Goal: Task Accomplishment & Management: Use online tool/utility

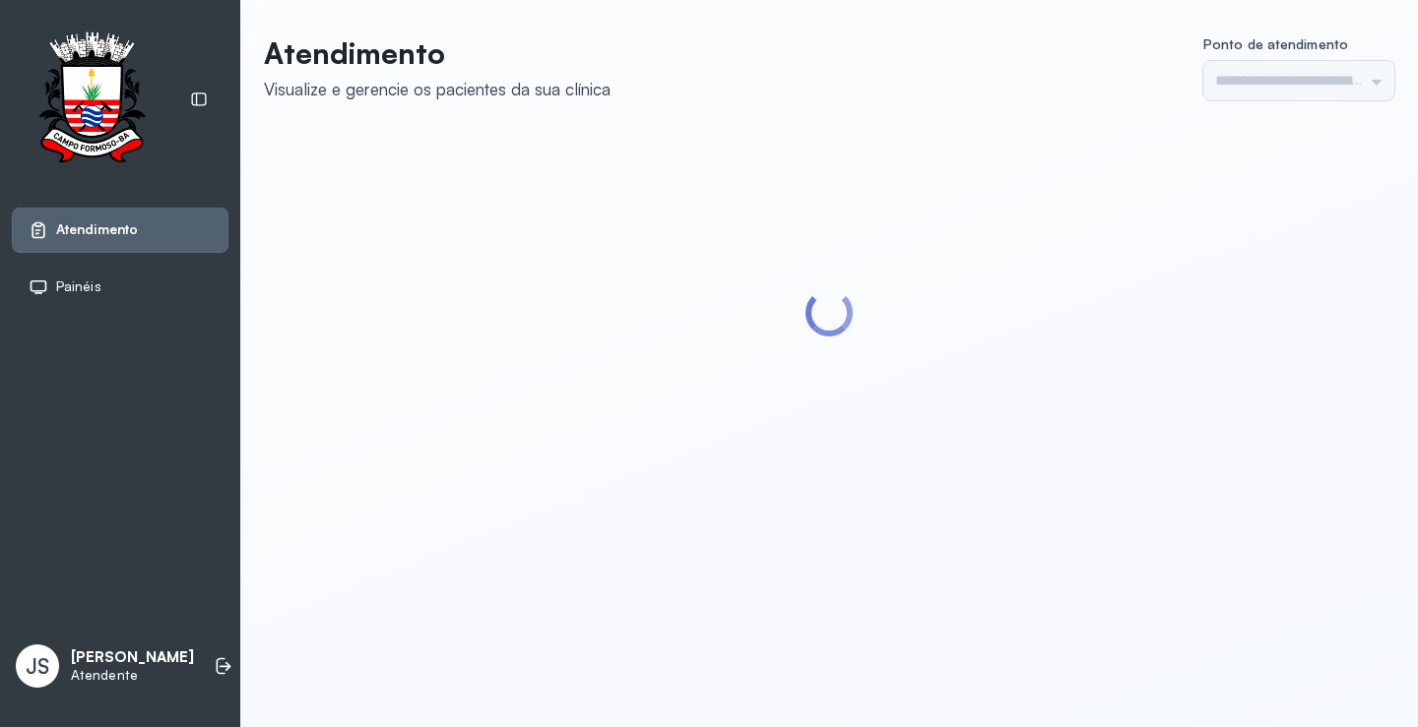
type input "*********"
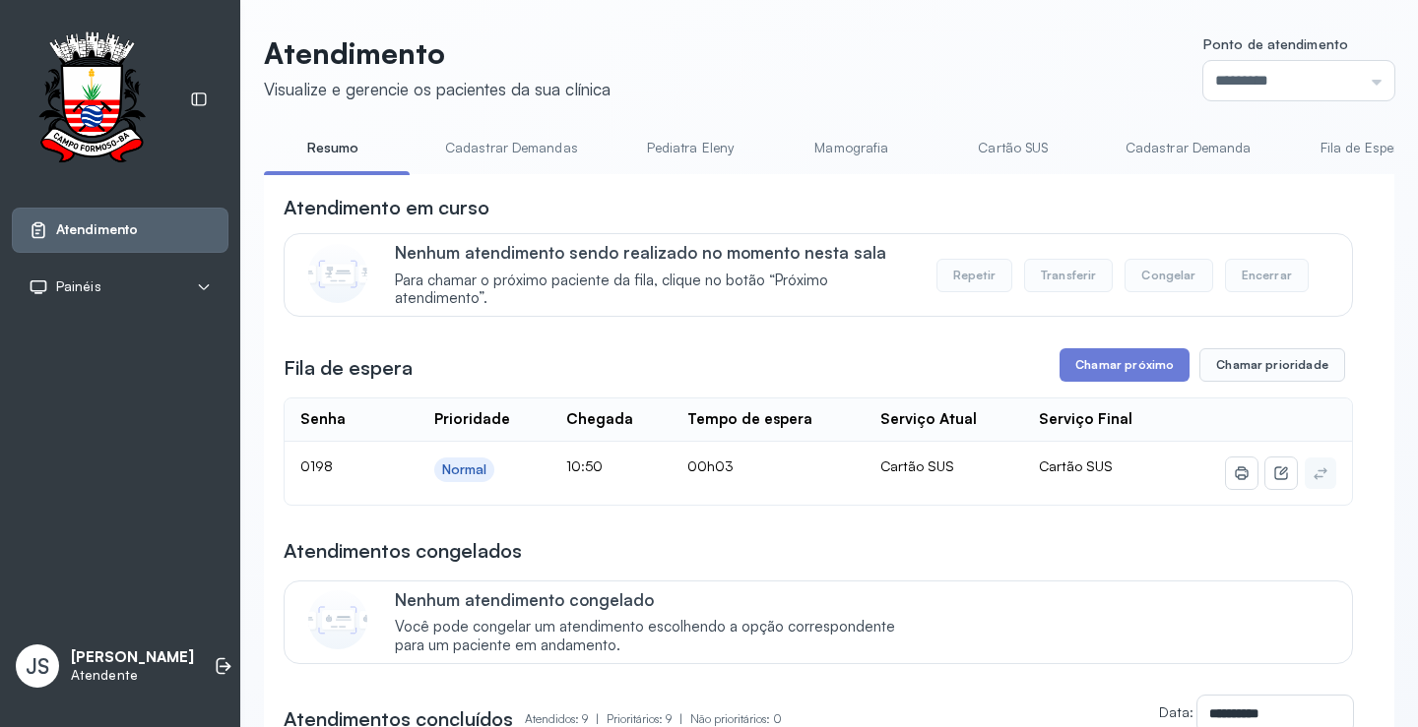
click at [1172, 152] on link "Cadastrar Demanda" at bounding box center [1188, 148] width 165 height 32
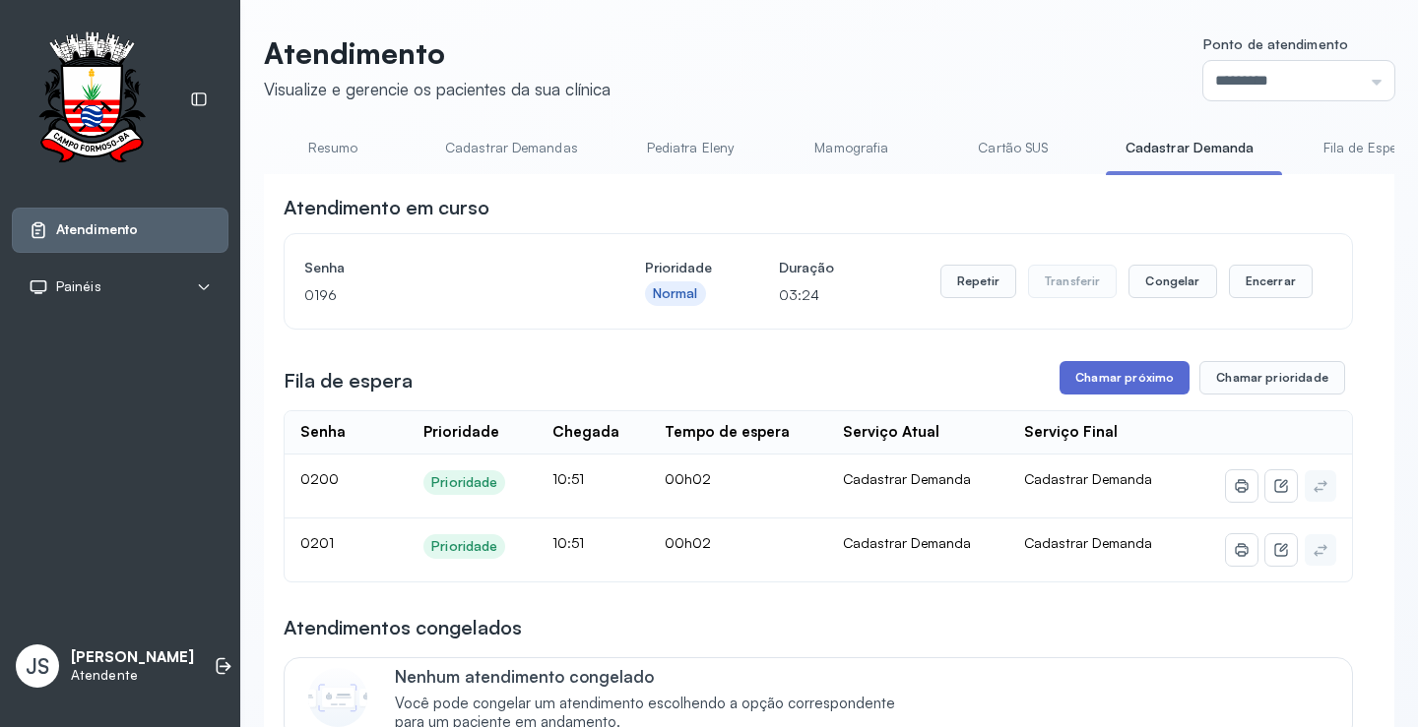
click at [1125, 391] on button "Chamar próximo" at bounding box center [1124, 377] width 130 height 33
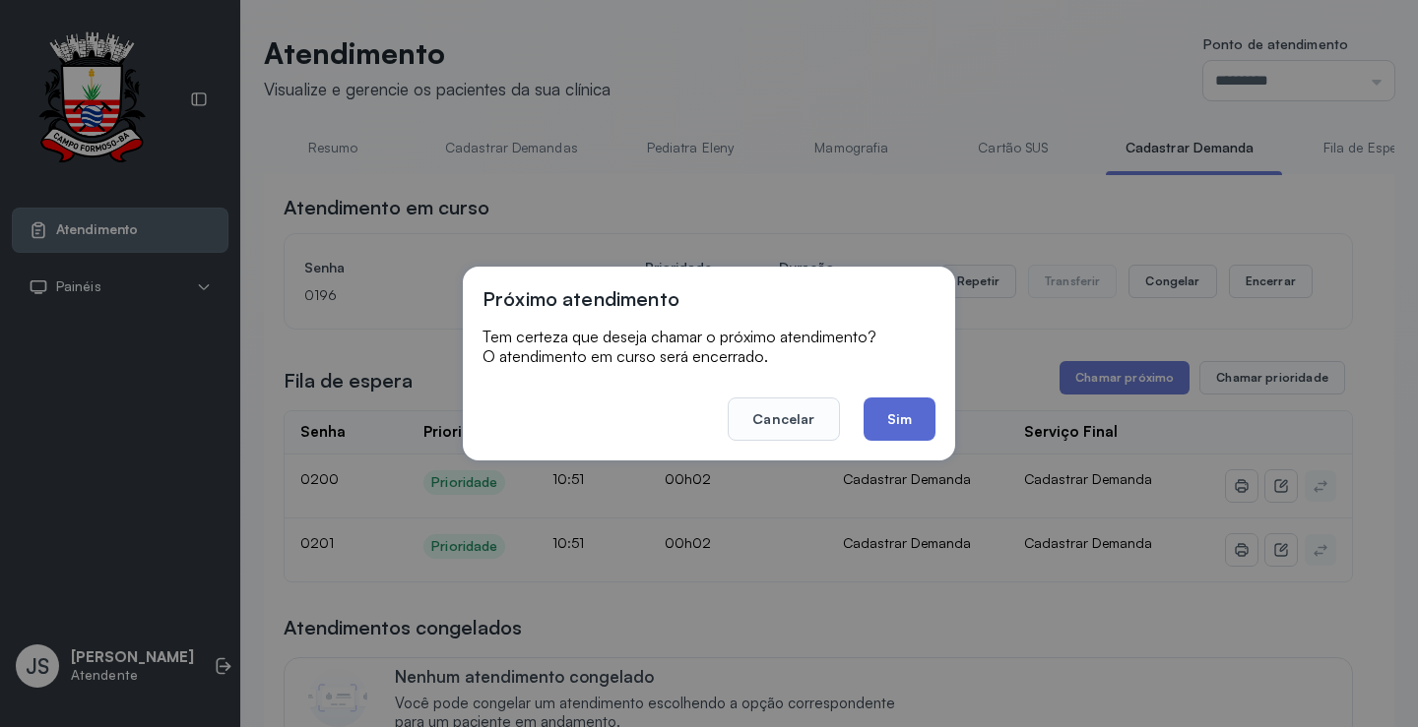
click at [916, 422] on button "Sim" at bounding box center [899, 419] width 72 height 43
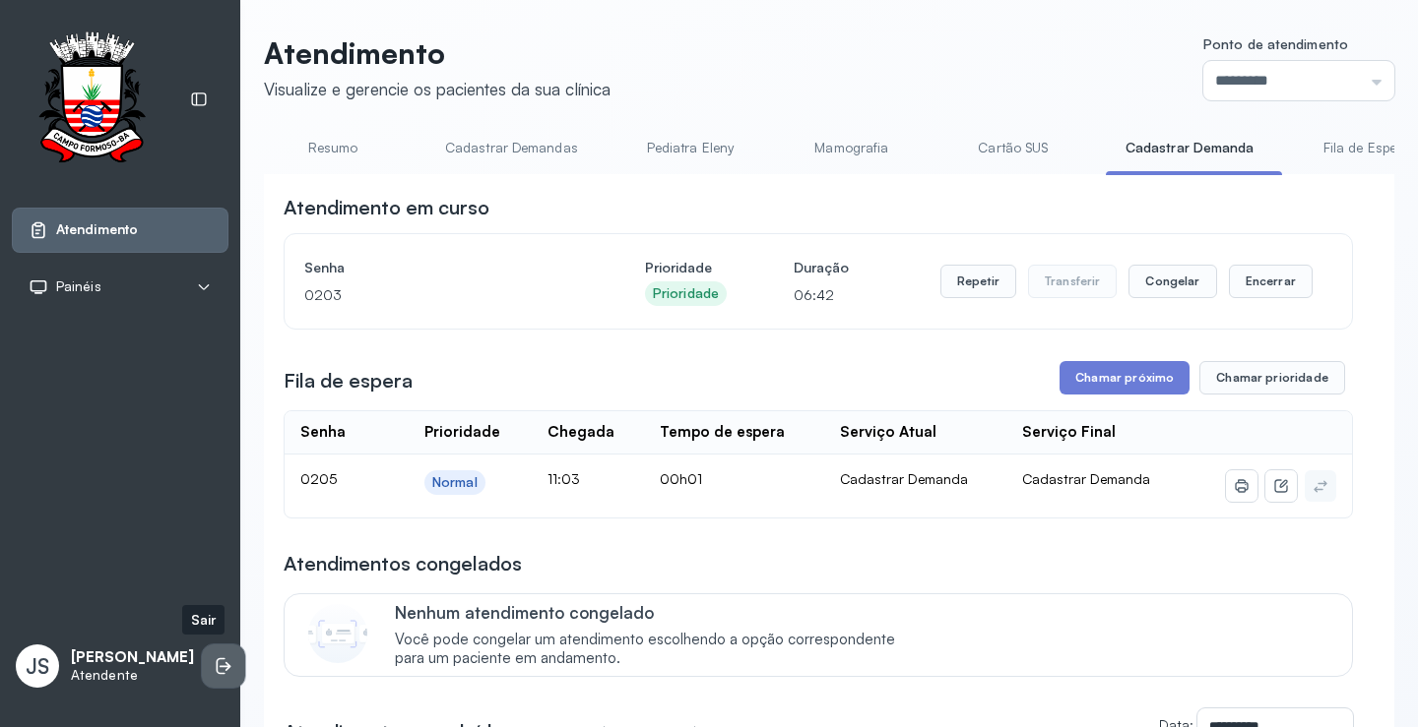
click at [214, 670] on icon at bounding box center [224, 667] width 20 height 20
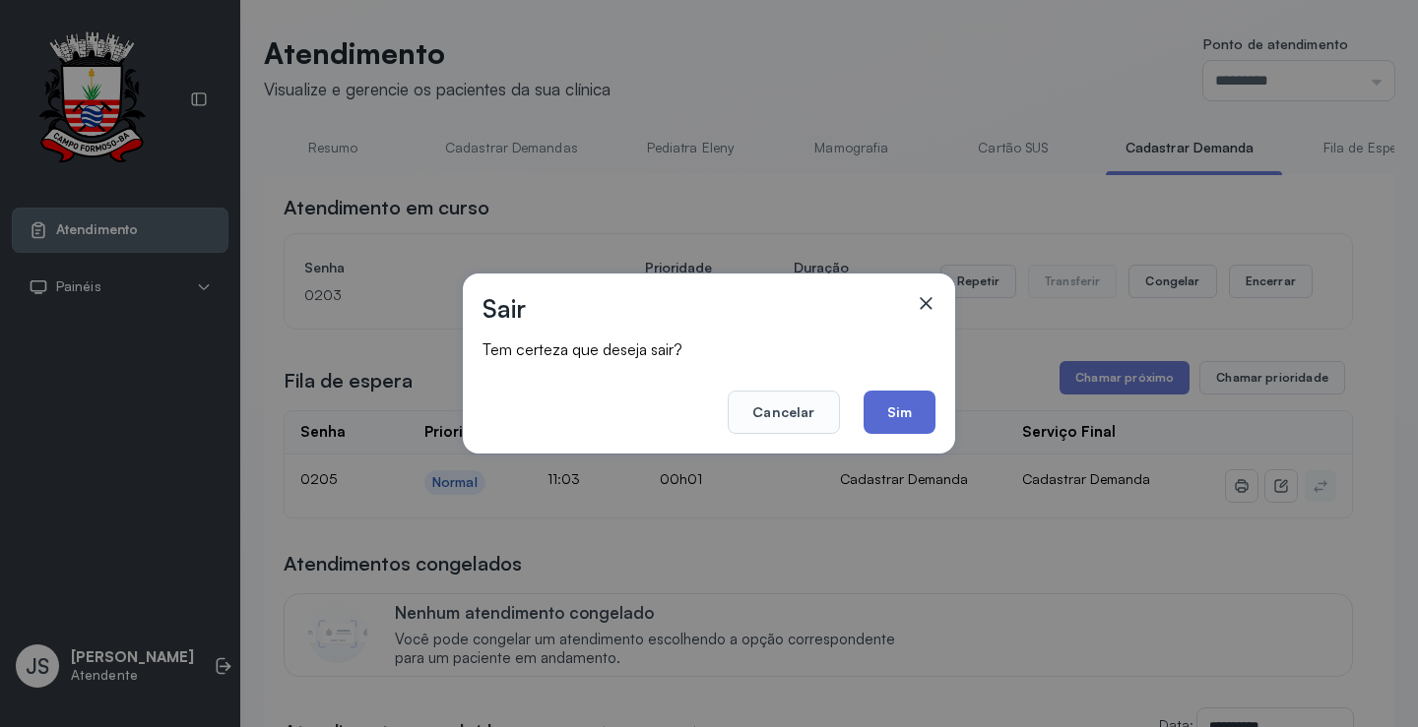
click at [894, 420] on button "Sim" at bounding box center [899, 412] width 72 height 43
